Goal: Communication & Community: Answer question/provide support

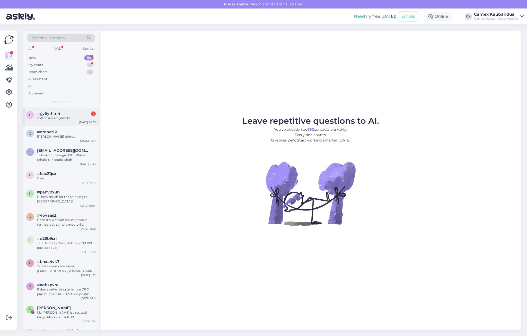
click at [58, 125] on div "g #gy5yrhm4 2 võttan ainult kjamehe [DATE] 20:33" at bounding box center [61, 117] width 76 height 19
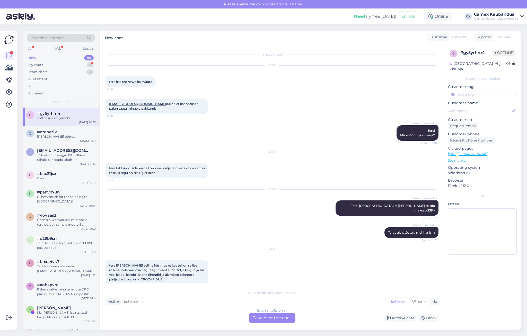
scroll to position [182, 0]
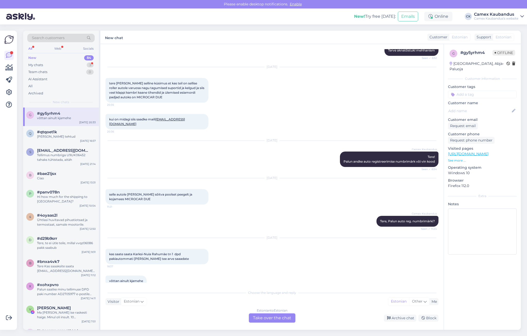
drag, startPoint x: 204, startPoint y: 93, endPoint x: 148, endPoint y: 91, distance: 55.6
click at [153, 92] on div "tere [PERSON_NAME] selline küsimus et kas teil on sellise roller autole varuosa…" at bounding box center [157, 90] width 103 height 25
click at [148, 91] on div "tere [PERSON_NAME] selline küsimus et kas teil on sellise roller autole varuosa…" at bounding box center [157, 90] width 103 height 25
drag, startPoint x: 182, startPoint y: 190, endPoint x: 109, endPoint y: 176, distance: 74.1
click at [109, 176] on div "[DATE] selle autole [PERSON_NAME] sõitva poolset peegelt ja kojamees MICROCAR D…" at bounding box center [272, 192] width 333 height 38
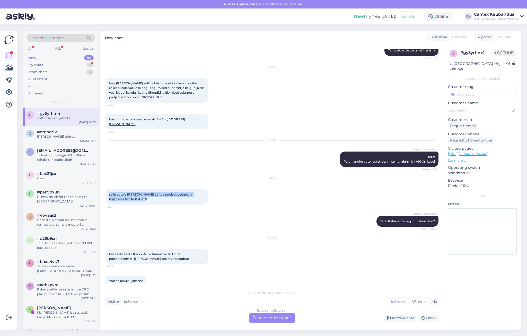
drag, startPoint x: 109, startPoint y: 176, endPoint x: 175, endPoint y: 195, distance: 67.9
click at [175, 195] on div "[DATE] selle autole [PERSON_NAME] sõitva poolset peegelt ja kojamees MICROCAR D…" at bounding box center [272, 192] width 333 height 38
drag, startPoint x: 183, startPoint y: 245, endPoint x: 181, endPoint y: 253, distance: 8.1
click at [181, 253] on div "kas saate saata Karksi-Nuia Rahumäe tn 1 dpd pakiautommati [PERSON_NAME] tee ar…" at bounding box center [157, 256] width 103 height 15
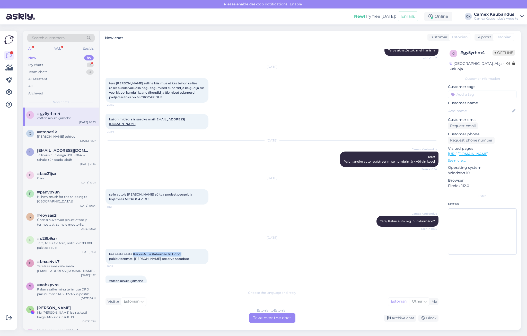
drag, startPoint x: 188, startPoint y: 244, endPoint x: 134, endPoint y: 245, distance: 53.6
click at [134, 249] on div "kas saate saata Karksi-Nuia Rahumäe tn 1 dpd pakiautommati [PERSON_NAME] tee ar…" at bounding box center [157, 256] width 103 height 15
copy span "Karksi-Nuia Rahumäe tn 1 dpd"
click at [270, 320] on div "Estonian to Estonian Take over the chat" at bounding box center [272, 318] width 47 height 9
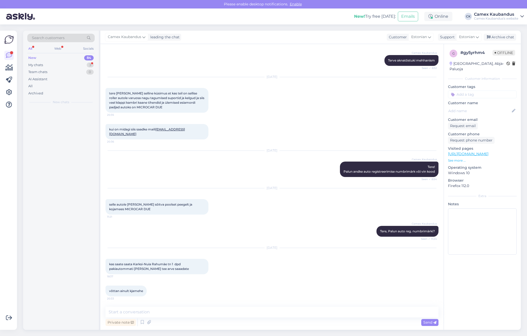
scroll to position [163, 0]
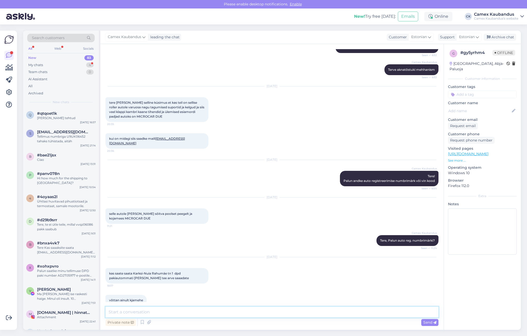
click at [121, 314] on textarea at bounding box center [272, 312] width 333 height 11
type textarea "Palun saatke ka oma telefoninumber"
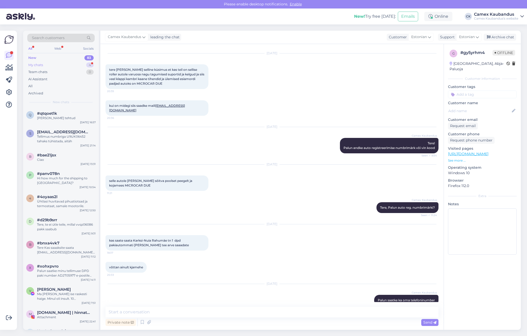
click at [42, 65] on div "My chats" at bounding box center [35, 65] width 15 height 5
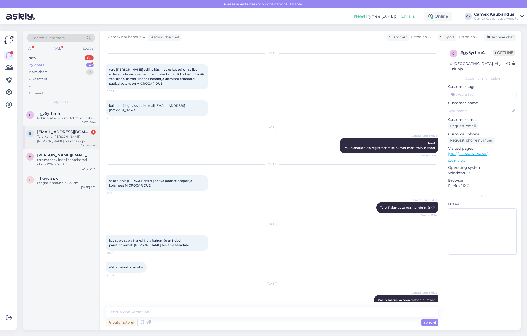
click at [78, 143] on div "Tere Kuna [PERSON_NAME] [PERSON_NAME] oleks hea dpd Karksi-Nuia Rahumäe 1" at bounding box center [66, 138] width 59 height 9
